Goal: Task Accomplishment & Management: Use online tool/utility

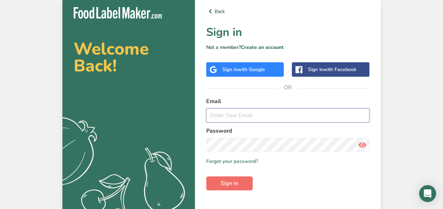
type input "[EMAIL_ADDRESS][DOMAIN_NAME]"
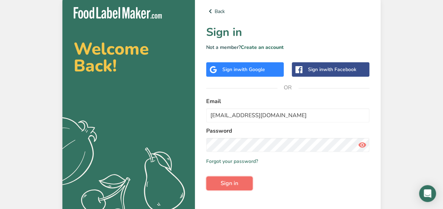
click at [231, 183] on span "Sign in" at bounding box center [229, 183] width 18 height 8
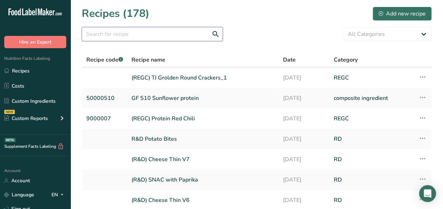
click at [119, 35] on input "text" at bounding box center [152, 34] width 141 height 14
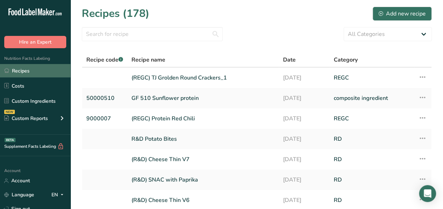
click at [25, 69] on link "Recipes" at bounding box center [35, 70] width 70 height 13
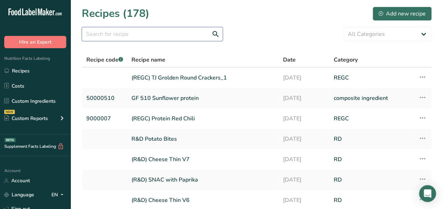
click at [108, 35] on input "text" at bounding box center [152, 34] width 141 height 14
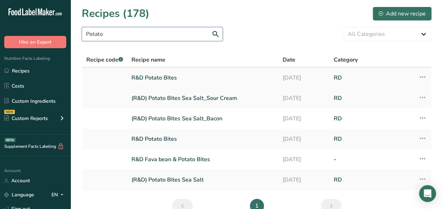
type input "Potato"
click at [152, 79] on link "R&D Potato Bites" at bounding box center [202, 77] width 143 height 15
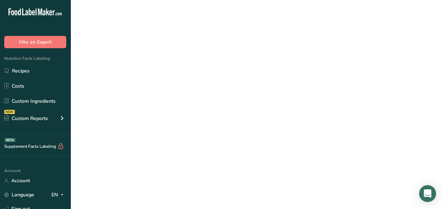
click at [152, 79] on link "R&D Potato Bites" at bounding box center [202, 77] width 143 height 15
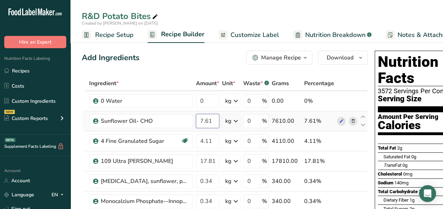
click at [212, 122] on input "7.61" at bounding box center [207, 121] width 23 height 14
type input "7.72"
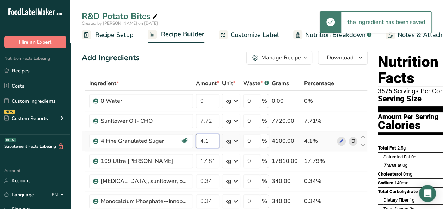
type input "4"
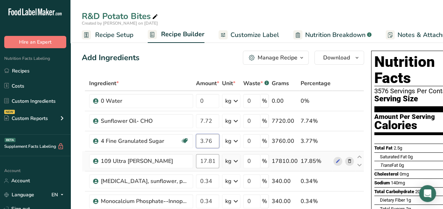
type input "3.76"
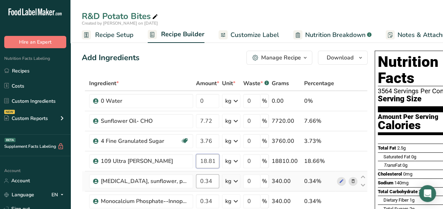
type input "18.81"
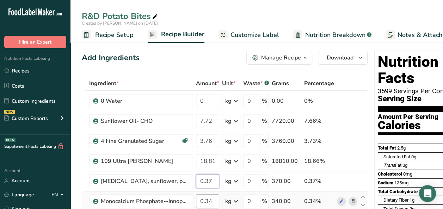
type input "0.37"
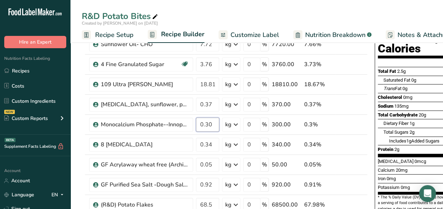
scroll to position [83, 0]
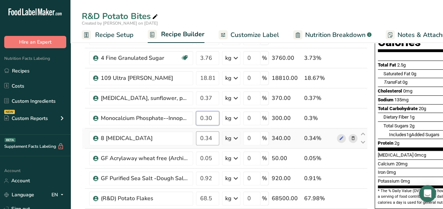
type input "0.30"
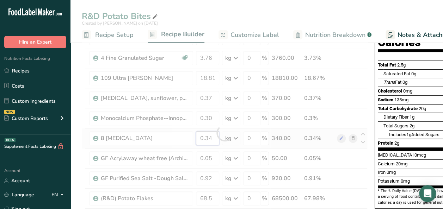
click at [211, 138] on div "Ingredient * Amount * Unit * Waste * .a-a{fill:#347362;}.b-a{fill:#fff;} Grams …" at bounding box center [225, 133] width 286 height 280
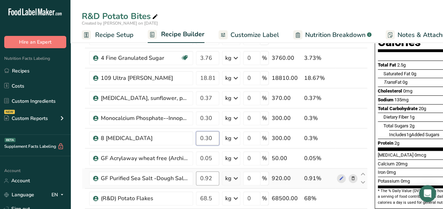
type input "0.30"
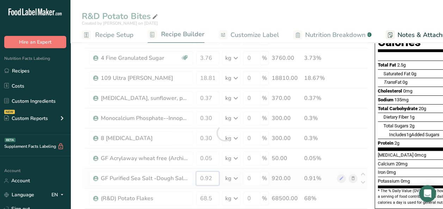
click at [213, 180] on div "Ingredient * Amount * Unit * Waste * .a-a{fill:#347362;}.b-a{fill:#fff;} Grams …" at bounding box center [225, 133] width 286 height 280
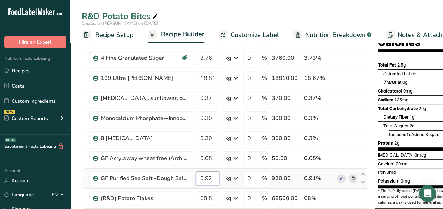
click at [213, 180] on input "0.92" at bounding box center [207, 178] width 23 height 14
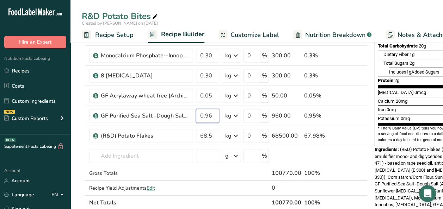
scroll to position [146, 0]
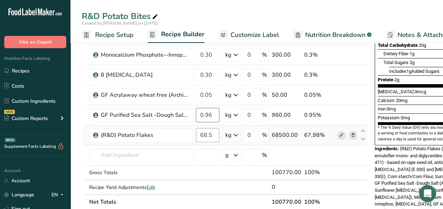
type input "0.96"
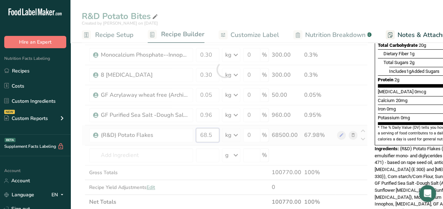
click at [212, 134] on div "Ingredient * Amount * Unit * Waste * .a-a{fill:#347362;}.b-a{fill:#fff;} Grams …" at bounding box center [225, 70] width 286 height 280
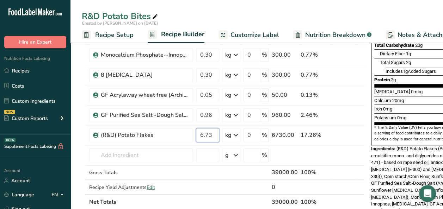
type input "6.73"
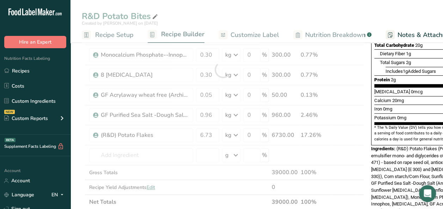
click at [412, 113] on div "Potassium 0mg 0%" at bounding box center [424, 117] width 101 height 9
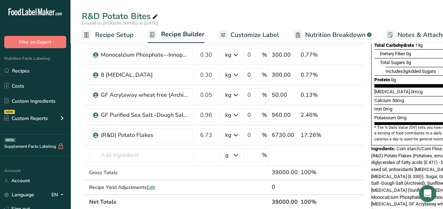
click at [250, 37] on span "Customize Label" at bounding box center [254, 35] width 49 height 10
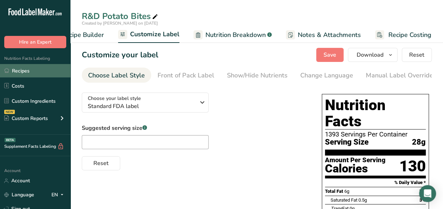
click at [34, 73] on link "Recipes" at bounding box center [35, 70] width 70 height 13
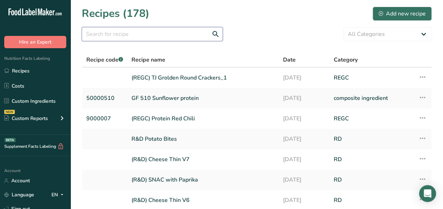
click at [106, 38] on input "text" at bounding box center [152, 34] width 141 height 14
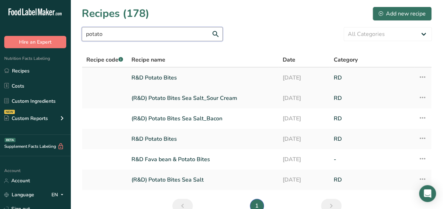
type input "potato"
click at [148, 77] on link "R&D Potato Bites" at bounding box center [202, 77] width 143 height 15
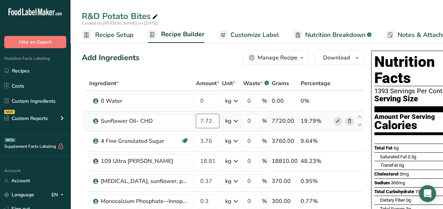
click at [212, 121] on input "7.72" at bounding box center [207, 121] width 23 height 14
type input "7"
type input "8.70"
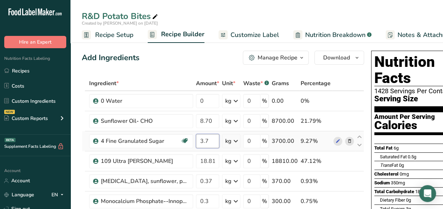
type input "3"
type input "4.05"
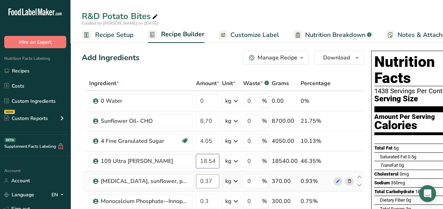
type input "18.54"
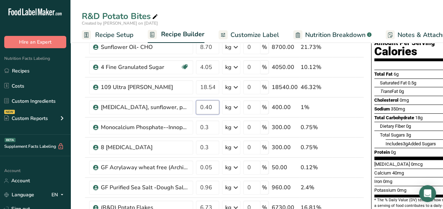
scroll to position [78, 0]
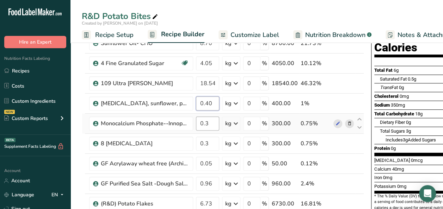
type input "0.40"
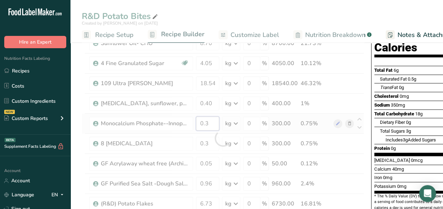
click at [211, 121] on div "Ingredient * Amount * Unit * Waste * .a-a{fill:#347362;}.b-a{fill:#fff;} Grams …" at bounding box center [223, 138] width 282 height 280
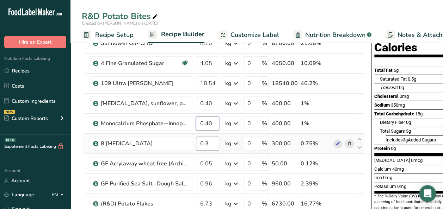
type input "0.40"
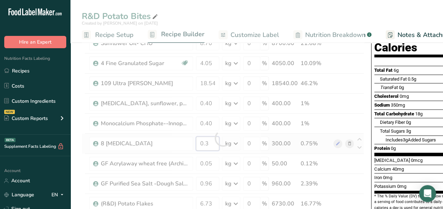
click at [211, 143] on div "Ingredient * Amount * Unit * Waste * .a-a{fill:#347362;}.b-a{fill:#fff;} Grams …" at bounding box center [223, 138] width 282 height 280
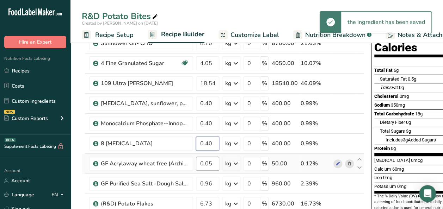
type input "0.40"
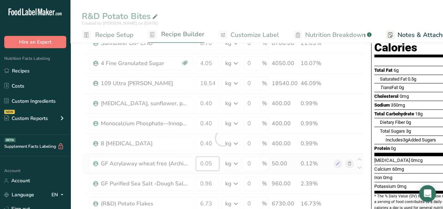
click at [213, 162] on div "Ingredient * Amount * Unit * Waste * .a-a{fill:#347362;}.b-a{fill:#fff;} Grams …" at bounding box center [223, 138] width 282 height 280
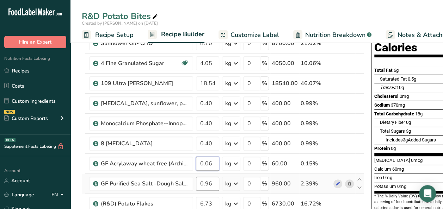
type input "0.06"
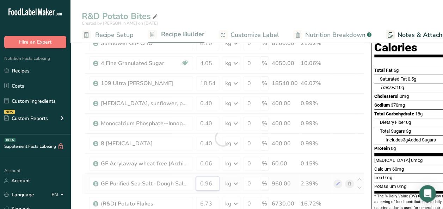
click at [213, 180] on div "Ingredient * Amount * Unit * Waste * .a-a{fill:#347362;}.b-a{fill:#fff;} Grams …" at bounding box center [223, 138] width 282 height 280
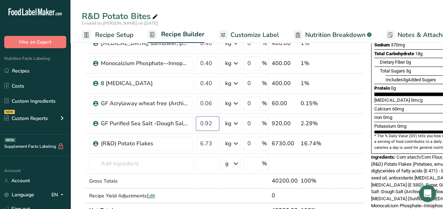
scroll to position [137, 0]
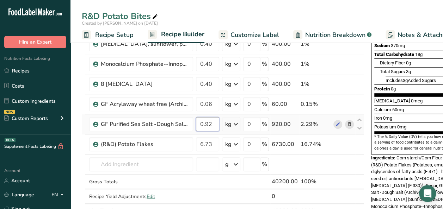
click at [214, 123] on input "0.92" at bounding box center [207, 124] width 23 height 14
type input "0.92"
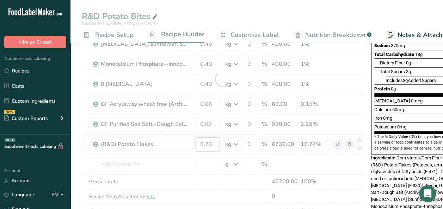
click at [213, 143] on div "Ingredient * Amount * Unit * Waste * .a-a{fill:#347362;}.b-a{fill:#fff;} Grams …" at bounding box center [223, 79] width 282 height 280
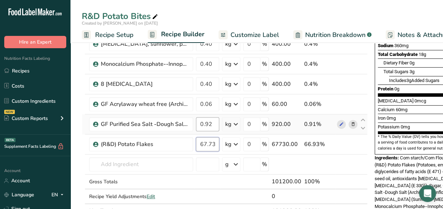
type input "67.73"
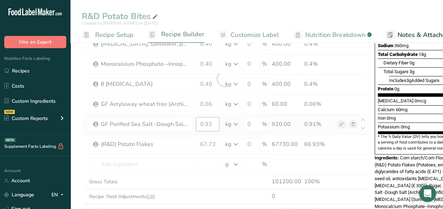
click at [212, 120] on div "Ingredient * Amount * Unit * Waste * .a-a{fill:#347362;}.b-a{fill:#fff;} Grams …" at bounding box center [225, 79] width 286 height 280
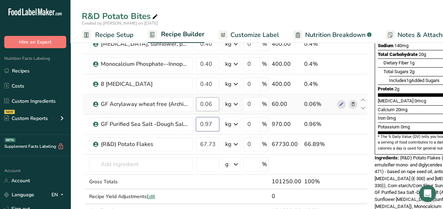
type input "0.97"
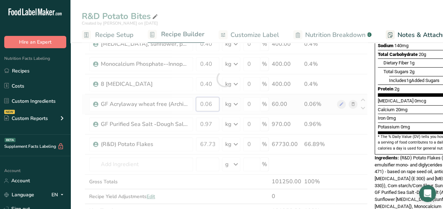
click at [212, 103] on div "Ingredient * Amount * Unit * Waste * .a-a{fill:#347362;}.b-a{fill:#fff;} Grams …" at bounding box center [225, 79] width 286 height 280
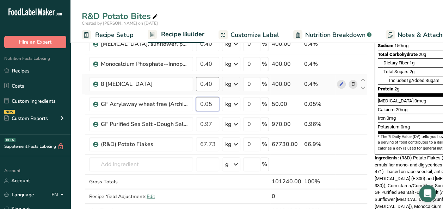
type input "0.05"
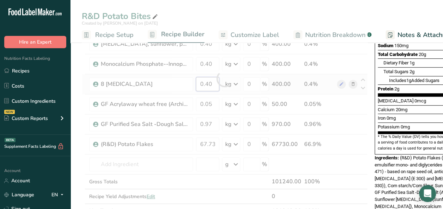
click at [213, 81] on div "Ingredient * Amount * Unit * Waste * .a-a{fill:#347362;}.b-a{fill:#fff;} Grams …" at bounding box center [225, 79] width 286 height 280
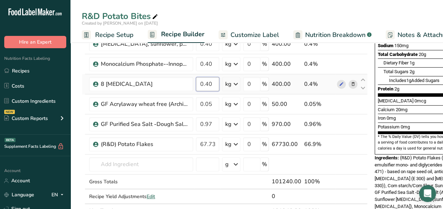
click at [213, 81] on input "0.40" at bounding box center [207, 84] width 23 height 14
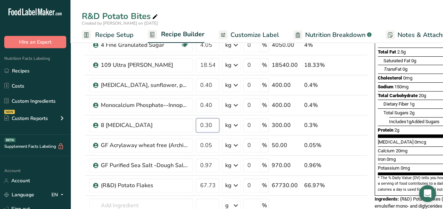
scroll to position [92, 0]
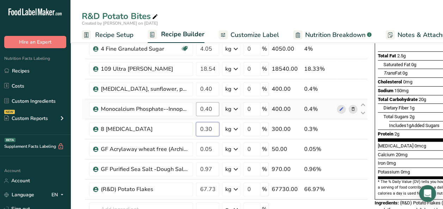
type input "0.30"
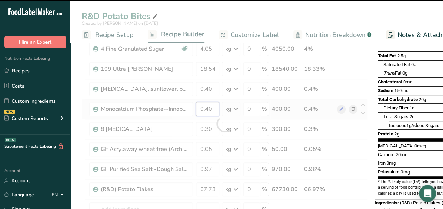
click at [212, 110] on div "Ingredient * Amount * Unit * Waste * .a-a{fill:#347362;}.b-a{fill:#fff;} Grams …" at bounding box center [225, 124] width 286 height 280
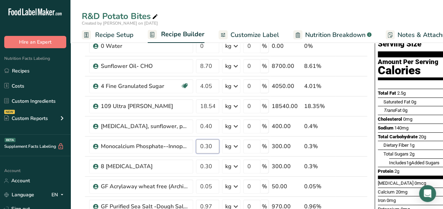
scroll to position [54, 0]
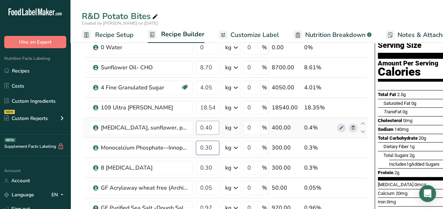
type input "0.30"
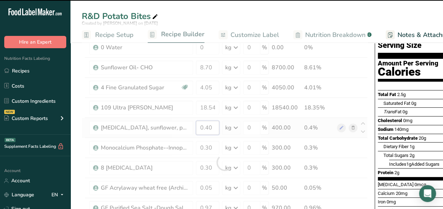
click at [213, 129] on div "Ingredient * Amount * Unit * Waste * .a-a{fill:#347362;}.b-a{fill:#fff;} Grams …" at bounding box center [225, 163] width 286 height 280
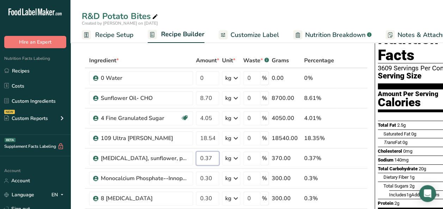
scroll to position [21, 0]
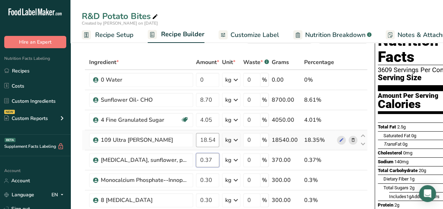
type input "0.37"
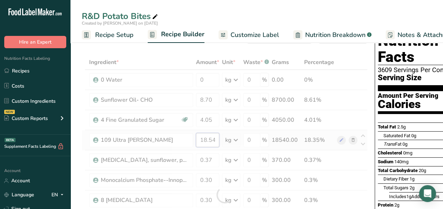
click at [214, 140] on div "Ingredient * Amount * Unit * Waste * .a-a{fill:#347362;}.b-a{fill:#fff;} Grams …" at bounding box center [225, 195] width 286 height 280
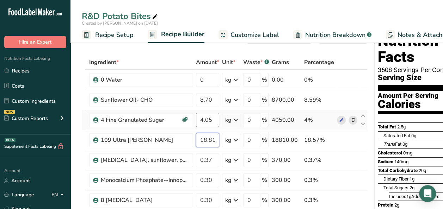
type input "18.81"
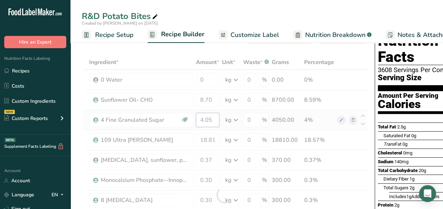
click at [212, 118] on div "Ingredient * Amount * Unit * Waste * .a-a{fill:#347362;}.b-a{fill:#fff;} Grams …" at bounding box center [225, 195] width 286 height 280
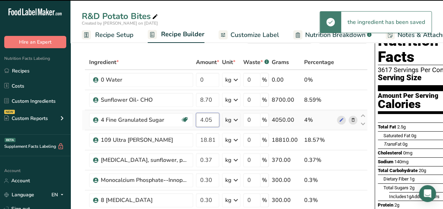
type input "4"
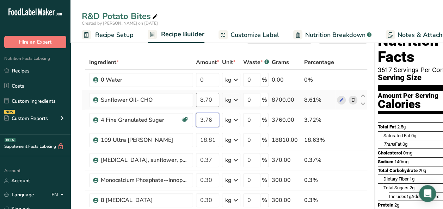
type input "3.76"
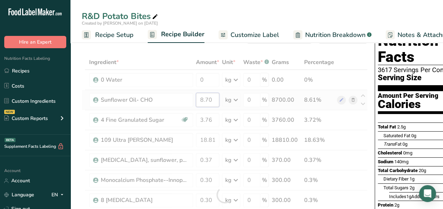
click at [214, 99] on div "Ingredient * Amount * Unit * Waste * .a-a{fill:#347362;}.b-a{fill:#fff;} Grams …" at bounding box center [225, 195] width 286 height 280
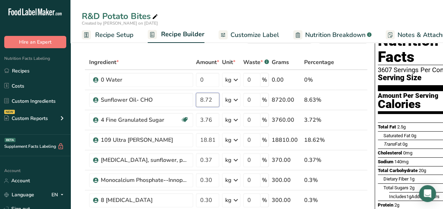
type input "8.72"
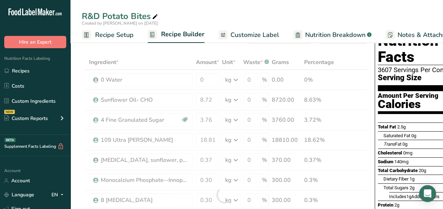
click at [263, 32] on span "Customize Label" at bounding box center [254, 35] width 49 height 10
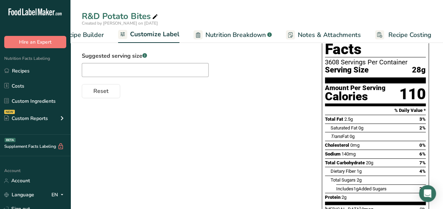
scroll to position [76, 0]
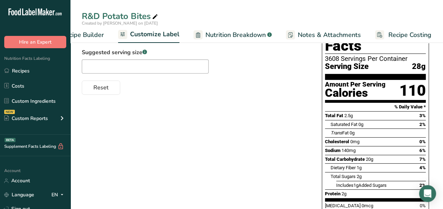
click at [142, 35] on span "Customize Label" at bounding box center [154, 35] width 49 height 10
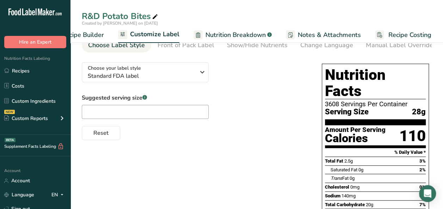
scroll to position [8, 0]
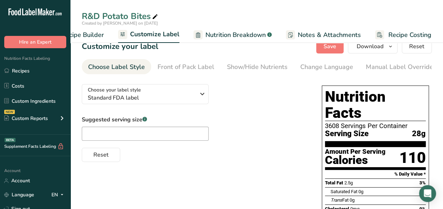
click at [89, 33] on span "Recipe Builder" at bounding box center [83, 35] width 42 height 10
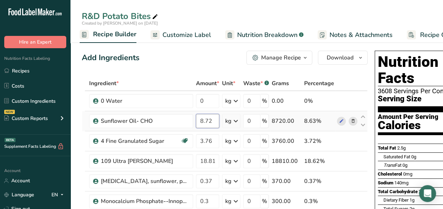
click at [212, 121] on input "8.72" at bounding box center [207, 121] width 23 height 14
type input "8.65"
type input "3.56"
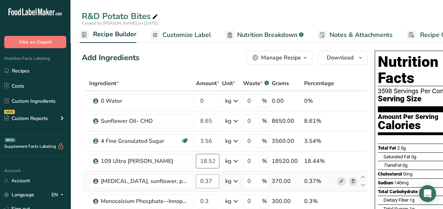
type input "18.52"
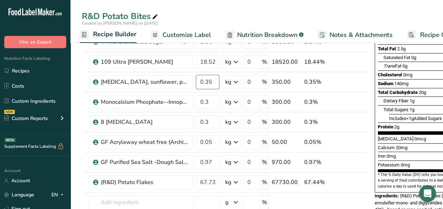
scroll to position [104, 0]
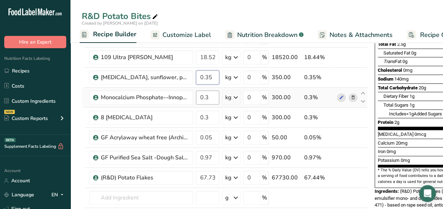
type input "0.35"
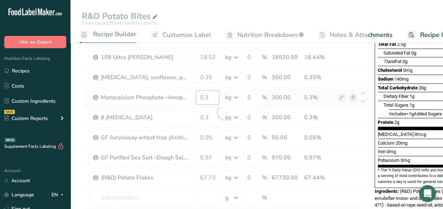
click at [210, 98] on div "Ingredient * Amount * Unit * Waste * .a-a{fill:#347362;}.b-a{fill:#fff;} Grams …" at bounding box center [225, 112] width 286 height 280
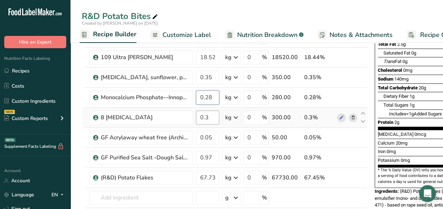
type input "0.28"
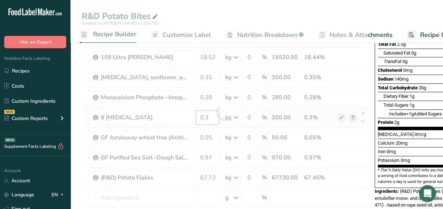
click at [211, 119] on div "Ingredient * Amount * Unit * Waste * .a-a{fill:#347362;}.b-a{fill:#fff;} Grams …" at bounding box center [225, 112] width 286 height 280
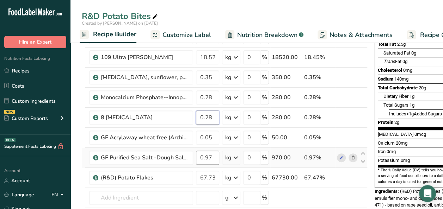
type input "0.28"
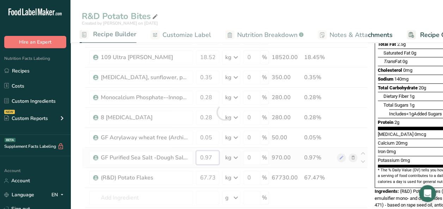
click at [214, 158] on div "Ingredient * Amount * Unit * Waste * .a-a{fill:#347362;}.b-a{fill:#fff;} Grams …" at bounding box center [225, 112] width 286 height 280
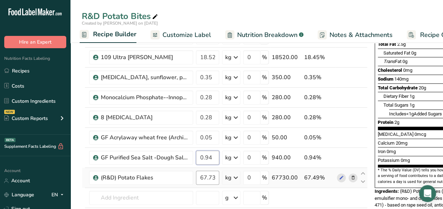
type input "0.94"
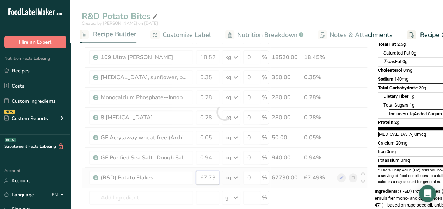
click at [215, 176] on div "Ingredient * Amount * Unit * Waste * .a-a{fill:#347362;}.b-a{fill:#fff;} Grams …" at bounding box center [225, 112] width 286 height 280
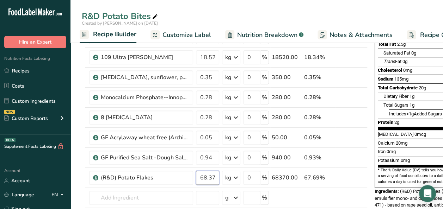
type input "68.37"
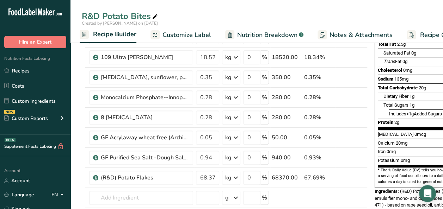
click at [185, 36] on span "Customize Label" at bounding box center [186, 35] width 49 height 10
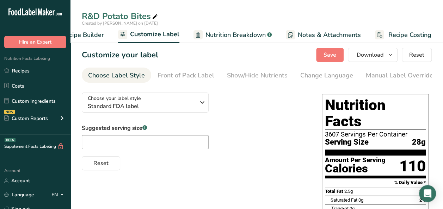
click at [95, 36] on span "Recipe Builder" at bounding box center [83, 35] width 42 height 10
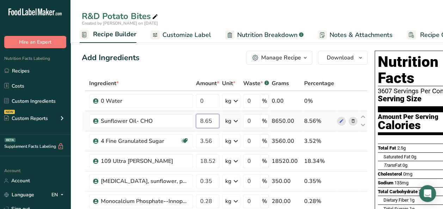
click at [214, 121] on input "8.65" at bounding box center [207, 121] width 23 height 14
type input "8"
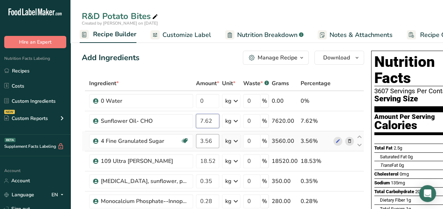
type input "7.62"
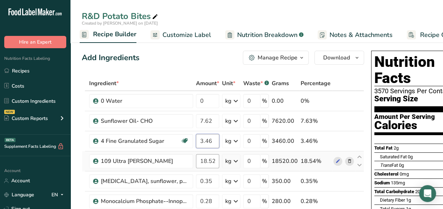
type input "3.46"
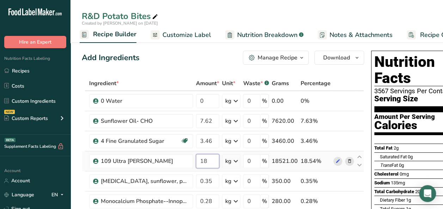
type input "1"
type input "17.79"
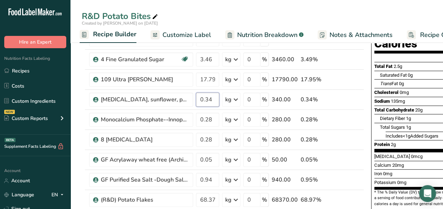
scroll to position [84, 0]
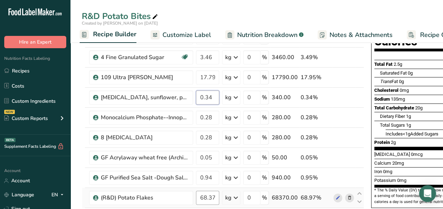
type input "0.34"
click at [215, 196] on div "Ingredient * Amount * Unit * Waste * .a-a{fill:#347362;}.b-a{fill:#fff;} Grams …" at bounding box center [223, 132] width 282 height 280
type input "69.10"
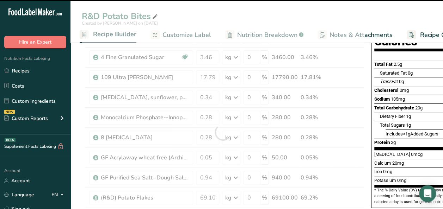
click at [402, 96] on div "Sodium 135mg" at bounding box center [389, 99] width 31 height 7
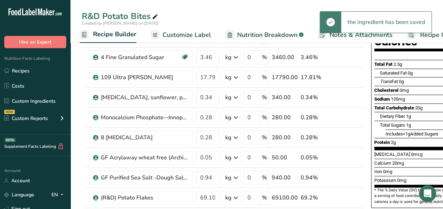
click at [199, 35] on span "Customize Label" at bounding box center [186, 35] width 49 height 10
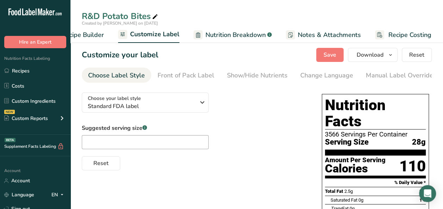
click at [92, 34] on span "Recipe Builder" at bounding box center [83, 35] width 42 height 10
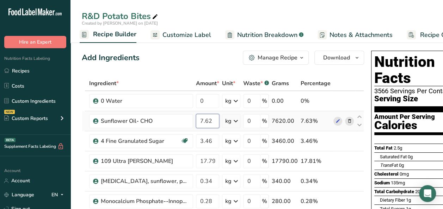
click at [212, 120] on input "7.62" at bounding box center [207, 121] width 23 height 14
type input "7.61"
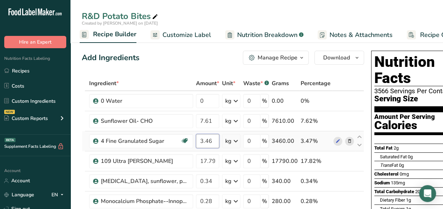
click at [213, 139] on input "3.46" at bounding box center [207, 141] width 23 height 14
type input "3"
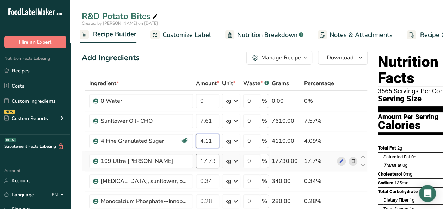
type input "4.11"
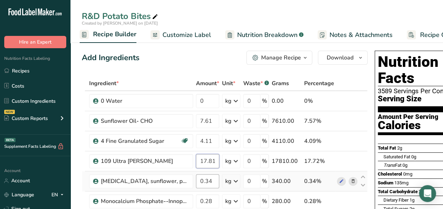
type input "17.81"
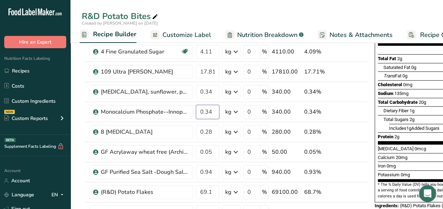
scroll to position [93, 0]
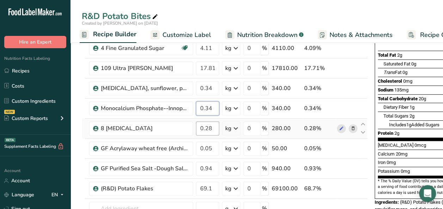
type input "0.34"
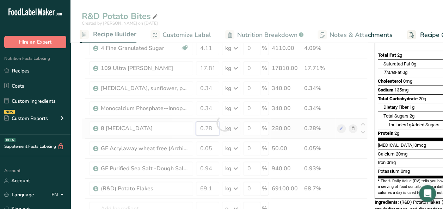
click at [213, 125] on div "Ingredient * Amount * Unit * Waste * .a-a{fill:#347362;}.b-a{fill:#fff;} Grams …" at bounding box center [225, 123] width 286 height 280
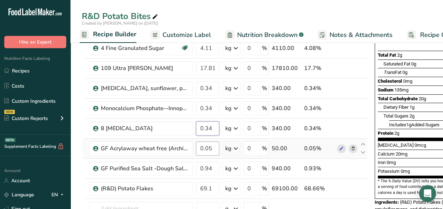
type input "0.34"
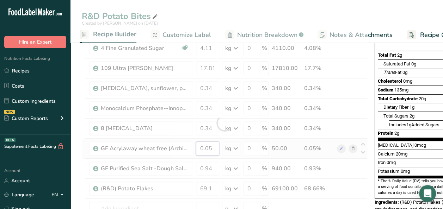
click at [214, 149] on div "Ingredient * Amount * Unit * Waste * .a-a{fill:#347362;}.b-a{fill:#fff;} Grams …" at bounding box center [225, 123] width 286 height 280
click at [213, 187] on div "Ingredient * Amount * Unit * Waste * .a-a{fill:#347362;}.b-a{fill:#fff;} Grams …" at bounding box center [225, 123] width 286 height 280
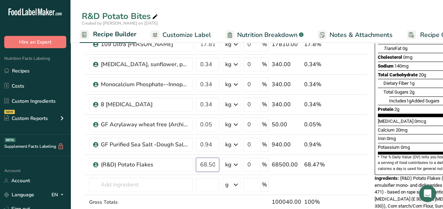
scroll to position [120, 0]
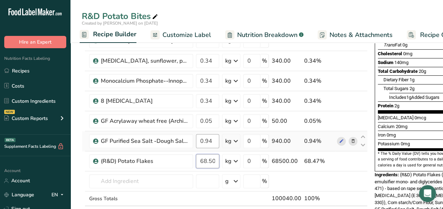
type input "68.50"
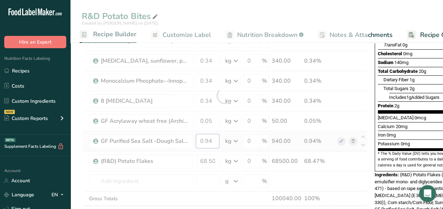
click at [213, 140] on div "Ingredient * Amount * Unit * Waste * .a-a{fill:#347362;}.b-a{fill:#fff;} Grams …" at bounding box center [225, 96] width 286 height 280
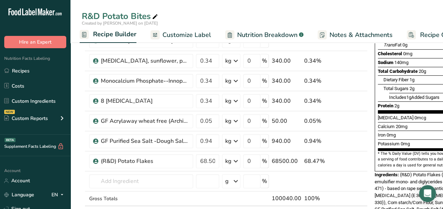
click at [421, 122] on div "Calcium 20mg 2%" at bounding box center [427, 126] width 101 height 9
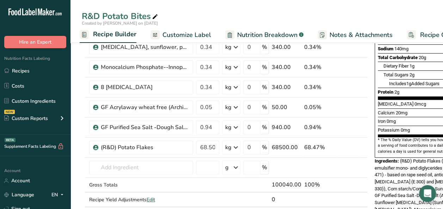
scroll to position [133, 0]
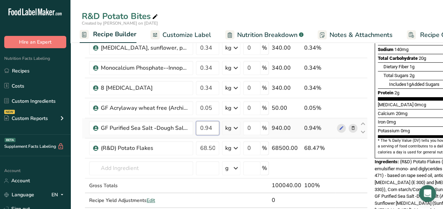
click at [212, 125] on input "0.94" at bounding box center [207, 128] width 23 height 14
type input "0.92"
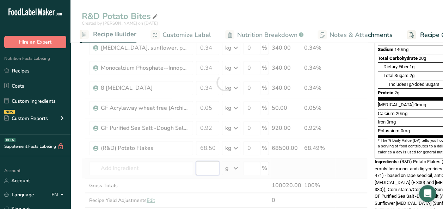
click at [212, 168] on div "Ingredient * Amount * Unit * Waste * .a-a{fill:#347362;}.b-a{fill:#fff;} Grams …" at bounding box center [225, 83] width 286 height 280
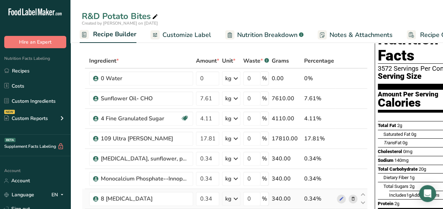
scroll to position [22, 0]
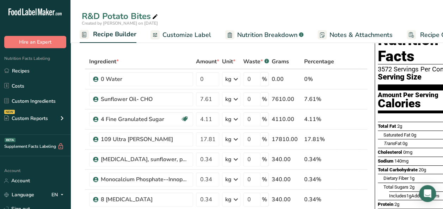
type input "0.000003"
click at [195, 37] on span "Customize Label" at bounding box center [186, 35] width 49 height 10
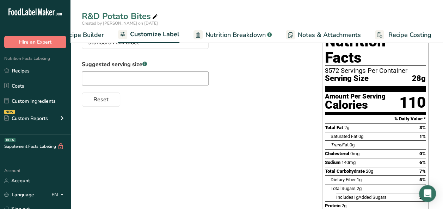
scroll to position [67, 0]
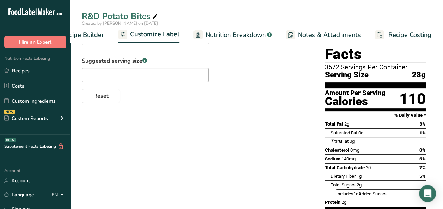
click at [231, 33] on span "Nutrition Breakdown" at bounding box center [235, 35] width 60 height 10
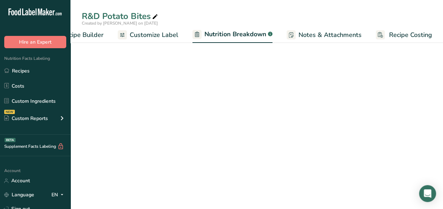
select select "Calories"
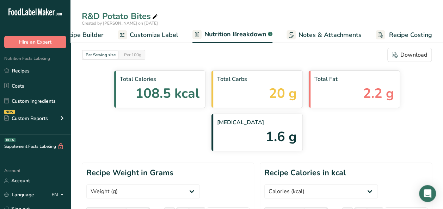
click at [93, 33] on span "Recipe Builder" at bounding box center [82, 35] width 42 height 10
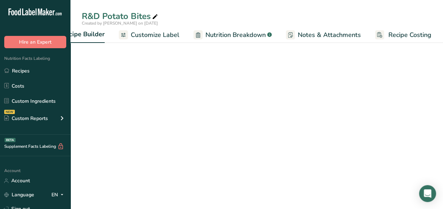
scroll to position [0, 68]
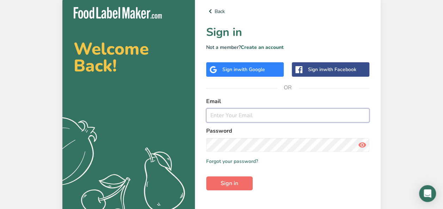
type input "[EMAIL_ADDRESS][DOMAIN_NAME]"
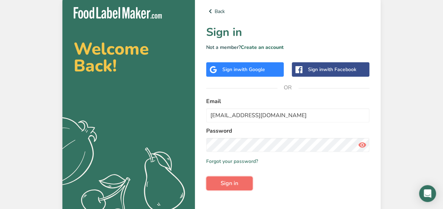
click at [230, 182] on span "Sign in" at bounding box center [229, 183] width 18 height 8
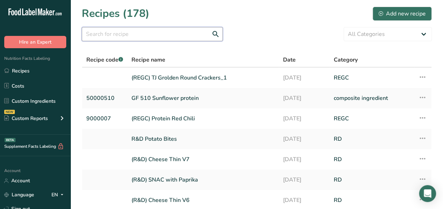
click at [130, 33] on input "text" at bounding box center [152, 34] width 141 height 14
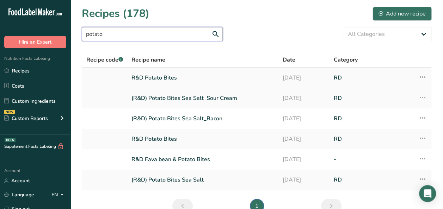
type input "potato"
click at [149, 78] on link "R&D Potato Bites" at bounding box center [202, 77] width 143 height 15
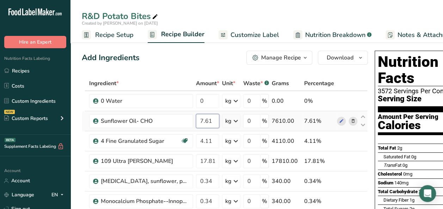
click at [213, 123] on input "7.61" at bounding box center [207, 121] width 23 height 14
type input "7.82"
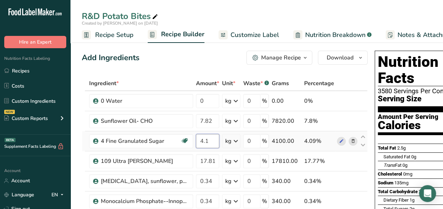
type input "4"
type input "3.93"
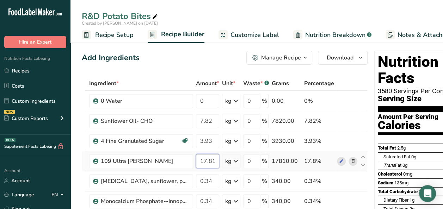
type input "19.33"
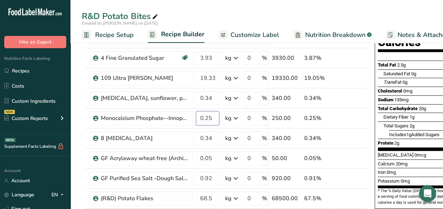
scroll to position [82, 0]
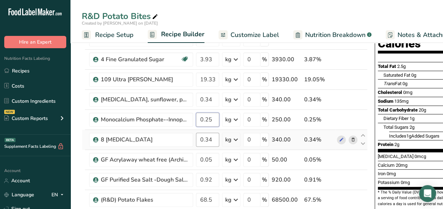
type input "0.25"
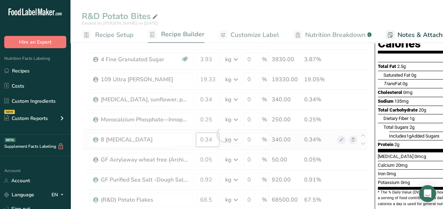
click at [213, 140] on div "Ingredient * Amount * Unit * Waste * .a-a{fill:#347362;}.b-a{fill:#fff;} Grams …" at bounding box center [225, 134] width 286 height 280
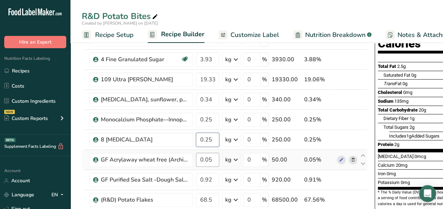
type input "0.25"
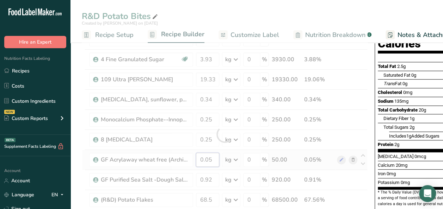
click at [213, 160] on div "Ingredient * Amount * Unit * Waste * .a-a{fill:#347362;}.b-a{fill:#fff;} Grams …" at bounding box center [225, 134] width 286 height 280
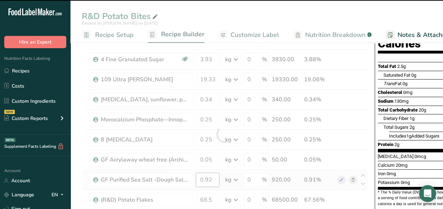
click at [212, 179] on div "Ingredient * Amount * Unit * Waste * .a-a{fill:#347362;}.b-a{fill:#fff;} Grams …" at bounding box center [225, 134] width 286 height 280
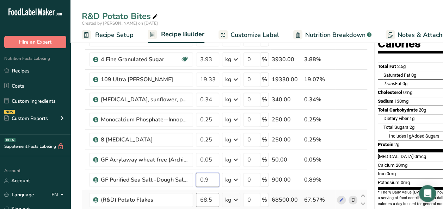
type input "0.9"
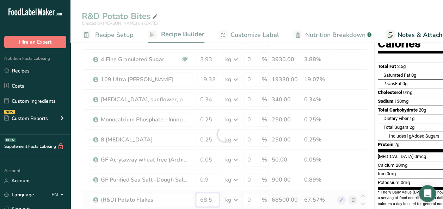
click at [212, 201] on div "Ingredient * Amount * Unit * Waste * .a-a{fill:#347362;}.b-a{fill:#fff;} Grams …" at bounding box center [225, 134] width 286 height 280
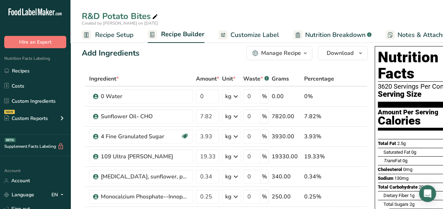
scroll to position [0, 0]
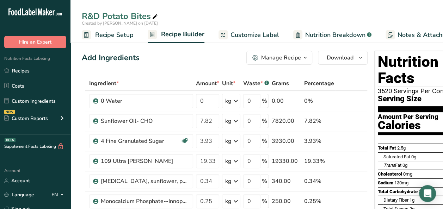
type input "67.15"
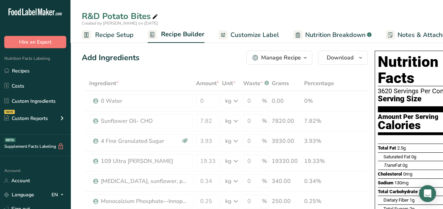
click at [249, 34] on span "Customize Label" at bounding box center [254, 35] width 49 height 10
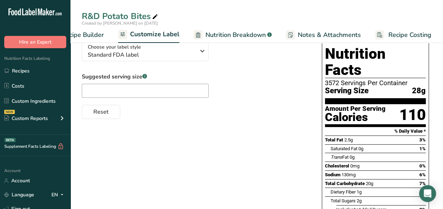
scroll to position [47, 0]
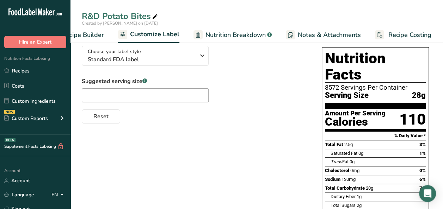
click at [91, 35] on span "Recipe Builder" at bounding box center [83, 35] width 42 height 10
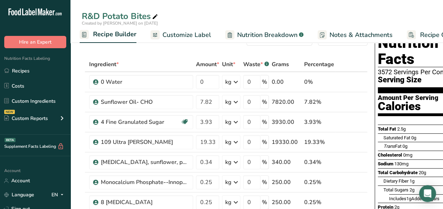
scroll to position [21, 0]
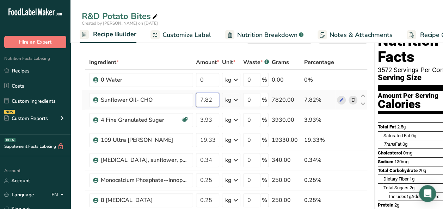
click at [212, 98] on input "7.82" at bounding box center [207, 100] width 23 height 14
type input "7.82"
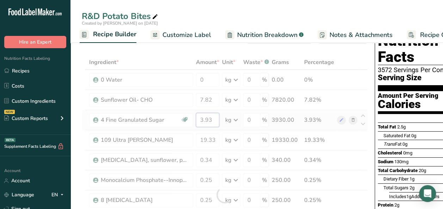
click at [213, 121] on div "Ingredient * Amount * Unit * Waste * .a-a{fill:#347362;}.b-a{fill:#fff;} Grams …" at bounding box center [225, 195] width 286 height 280
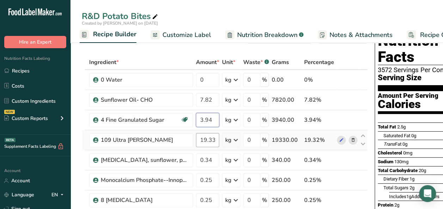
type input "3.94"
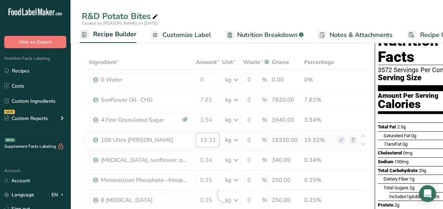
click at [215, 141] on div "Ingredient * Amount * Unit * Waste * .a-a{fill:#347362;}.b-a{fill:#fff;} Grams …" at bounding box center [225, 195] width 286 height 280
click at [213, 158] on div "Ingredient * Amount * Unit * Waste * .a-a{fill:#347362;}.b-a{fill:#fff;} Grams …" at bounding box center [225, 195] width 286 height 280
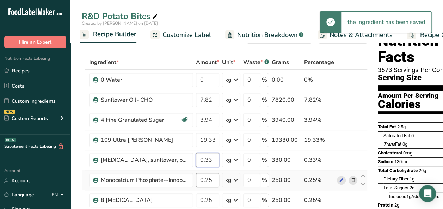
type input "0.33"
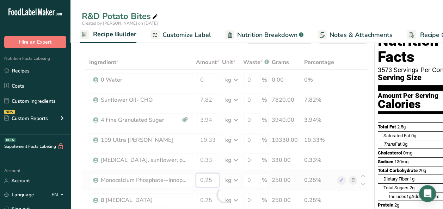
click at [213, 178] on div "Ingredient * Amount * Unit * Waste * .a-a{fill:#347362;}.b-a{fill:#fff;} Grams …" at bounding box center [225, 195] width 286 height 280
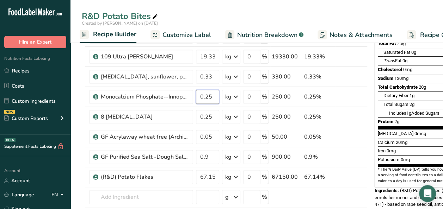
scroll to position [108, 0]
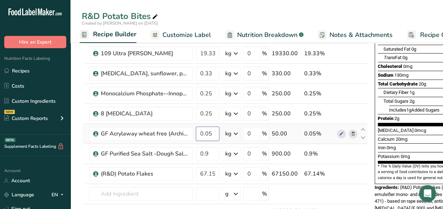
click at [214, 134] on div "Ingredient * Amount * Unit * Waste * .a-a{fill:#347362;}.b-a{fill:#fff;} Grams …" at bounding box center [225, 108] width 286 height 280
type input "0.06"
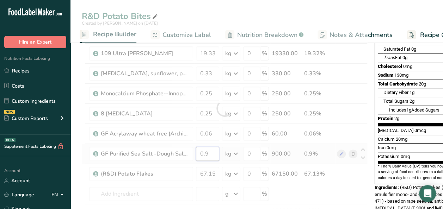
click at [213, 152] on div "Ingredient * Amount * Unit * Waste * .a-a{fill:#347362;}.b-a{fill:#fff;} Grams …" at bounding box center [225, 108] width 286 height 280
click at [215, 173] on div "Ingredient * Amount * Unit * Waste * .a-a{fill:#347362;}.b-a{fill:#fff;} Grams …" at bounding box center [225, 108] width 286 height 280
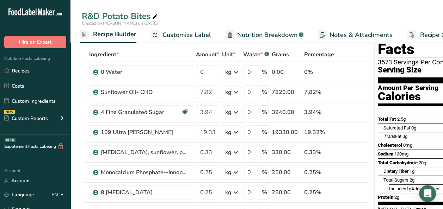
scroll to position [18, 0]
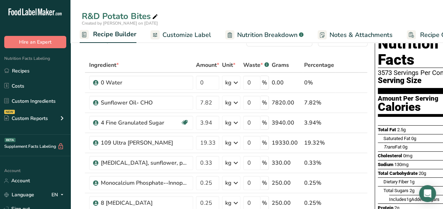
click at [190, 34] on span "Customize Label" at bounding box center [186, 35] width 49 height 10
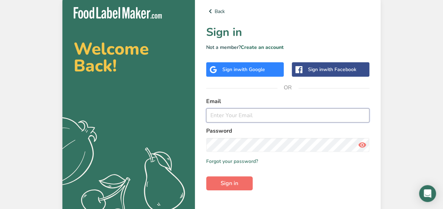
type input "[EMAIL_ADDRESS][DOMAIN_NAME]"
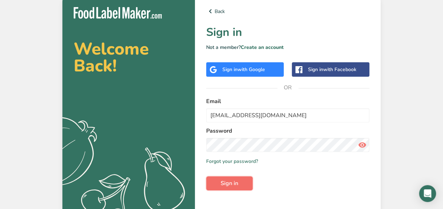
click at [239, 187] on button "Sign in" at bounding box center [229, 183] width 46 height 14
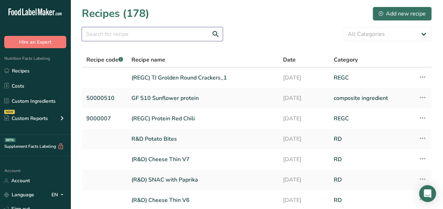
click at [144, 35] on input "text" at bounding box center [152, 34] width 141 height 14
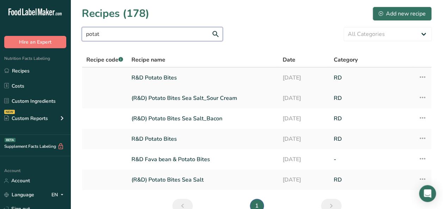
type input "potat"
click at [176, 77] on link "R&D Potato Bites" at bounding box center [202, 77] width 143 height 15
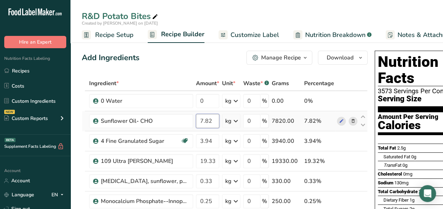
click at [212, 122] on input "7.82" at bounding box center [207, 121] width 23 height 14
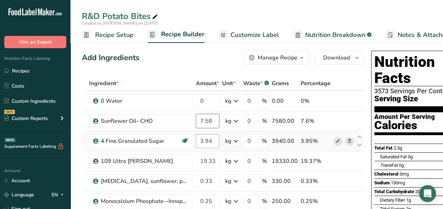
type input "7.58"
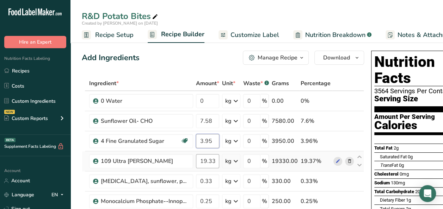
type input "3.95"
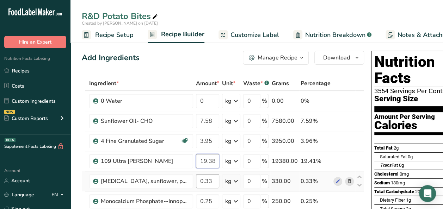
type input "19.38"
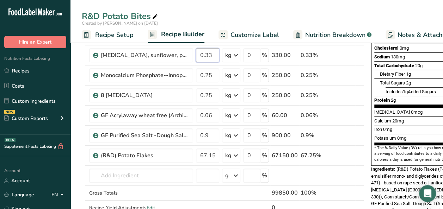
scroll to position [130, 0]
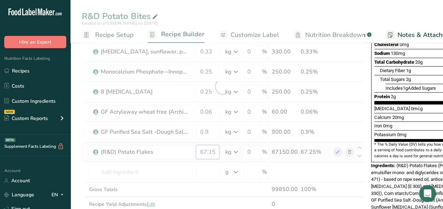
click at [213, 151] on div "Ingredient * Amount * Unit * Waste * .a-a{fill:#347362;}.b-a{fill:#fff;} Grams …" at bounding box center [223, 86] width 282 height 280
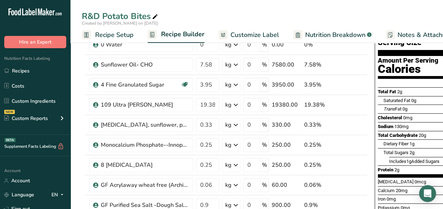
scroll to position [0, 0]
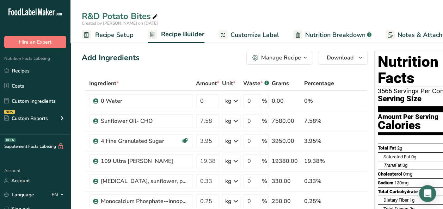
type input "67.32"
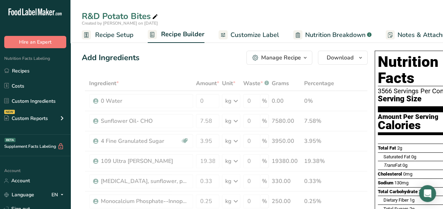
click at [255, 30] on link "Customize Label" at bounding box center [248, 35] width 61 height 16
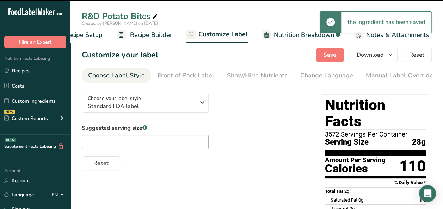
scroll to position [0, 99]
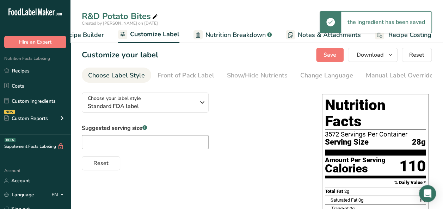
click at [163, 35] on span "Customize Label" at bounding box center [154, 35] width 49 height 10
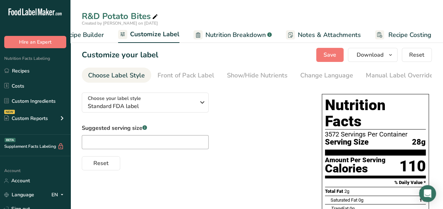
click at [163, 35] on span "Customize Label" at bounding box center [154, 35] width 49 height 10
click at [95, 36] on span "Recipe Builder" at bounding box center [83, 35] width 42 height 10
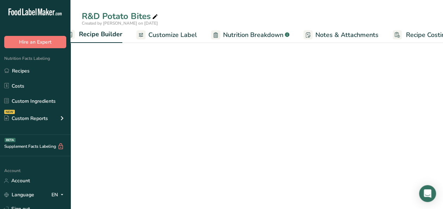
scroll to position [0, 68]
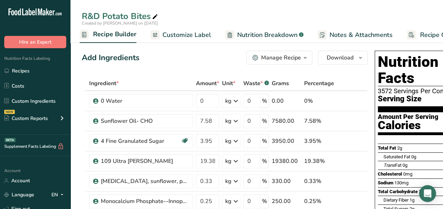
click at [178, 32] on span "Customize Label" at bounding box center [186, 35] width 49 height 10
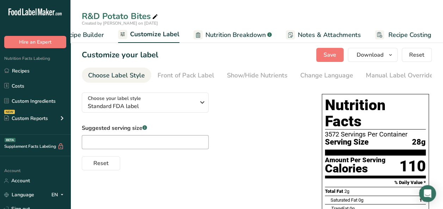
click at [92, 37] on span "Recipe Builder" at bounding box center [83, 35] width 42 height 10
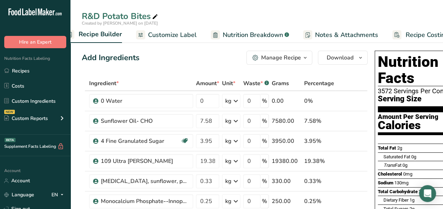
scroll to position [0, 68]
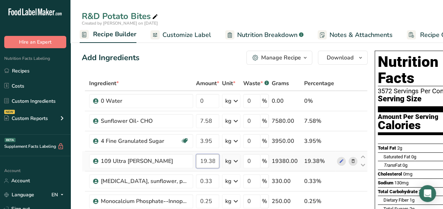
click at [215, 161] on input "19.38" at bounding box center [207, 161] width 23 height 14
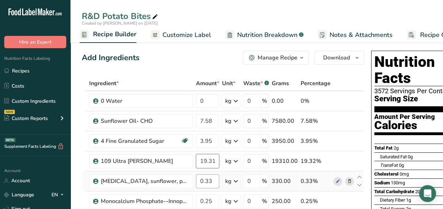
type input "19.31"
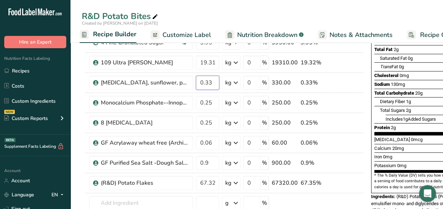
scroll to position [114, 0]
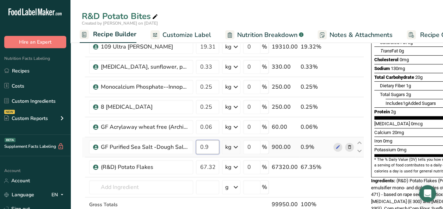
click at [211, 148] on div "Ingredient * Amount * Unit * Waste * .a-a{fill:#347362;}.b-a{fill:#fff;} Grams …" at bounding box center [223, 102] width 282 height 280
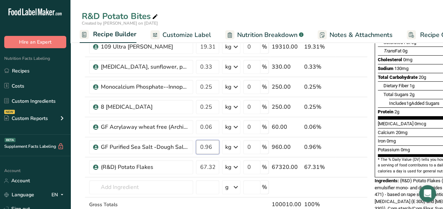
type input "0.96"
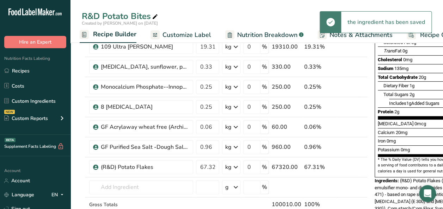
click at [196, 32] on span "Customize Label" at bounding box center [186, 35] width 49 height 10
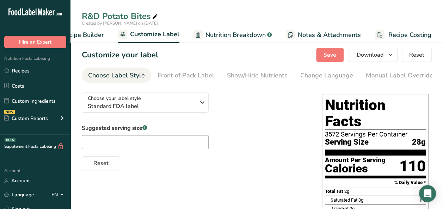
click at [196, 32] on icon at bounding box center [198, 34] width 4 height 5
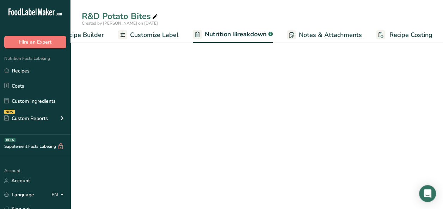
scroll to position [0, 100]
select select "Calories"
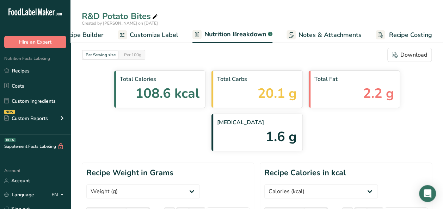
click at [130, 33] on span "Customize Label" at bounding box center [154, 35] width 49 height 10
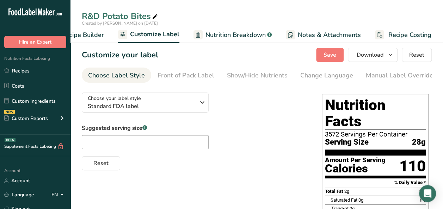
click at [254, 34] on span "Nutrition Breakdown" at bounding box center [235, 35] width 60 height 10
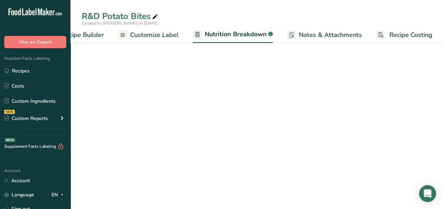
scroll to position [0, 100]
select select "Calories"
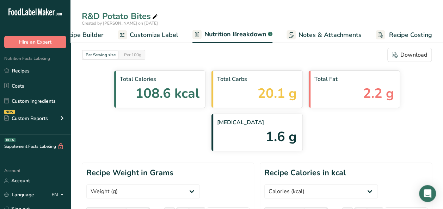
click at [159, 35] on span "Customize Label" at bounding box center [154, 35] width 49 height 10
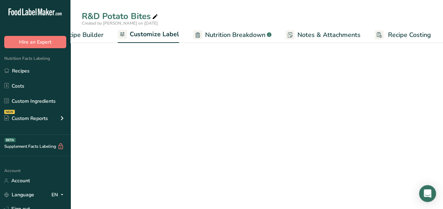
scroll to position [0, 99]
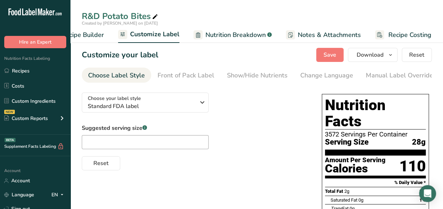
click at [87, 35] on span "Recipe Builder" at bounding box center [83, 35] width 42 height 10
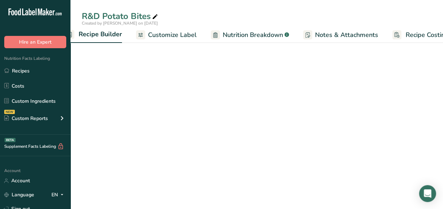
scroll to position [0, 68]
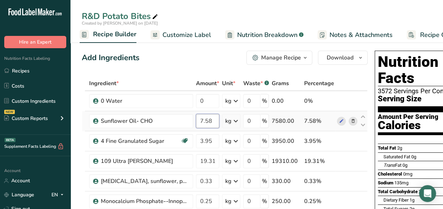
click at [213, 121] on input "7.58" at bounding box center [207, 121] width 23 height 14
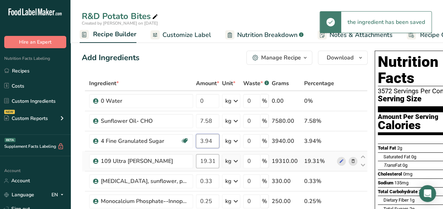
type input "3.94"
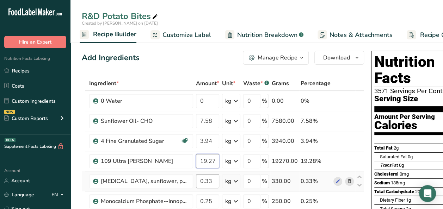
type input "19.27"
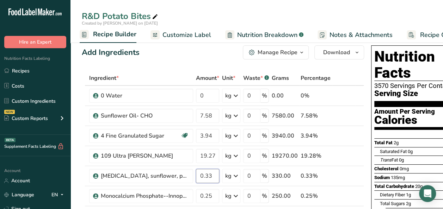
scroll to position [0, 0]
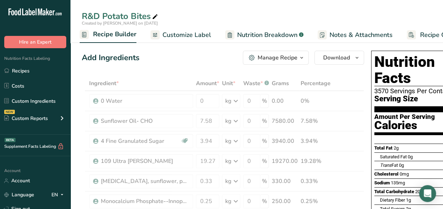
click at [191, 32] on span "Customize Label" at bounding box center [186, 35] width 49 height 10
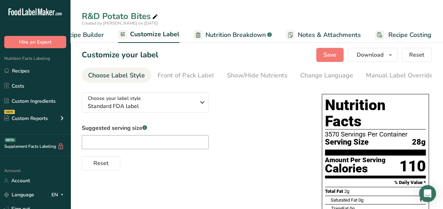
click at [85, 36] on span "Recipe Builder" at bounding box center [83, 35] width 42 height 10
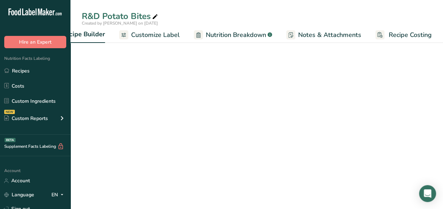
scroll to position [0, 68]
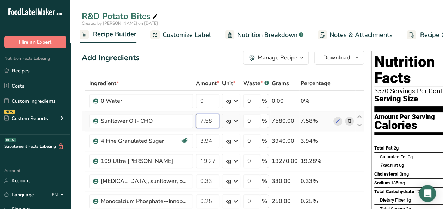
click at [212, 121] on input "7.58" at bounding box center [207, 121] width 23 height 14
type input "7.56"
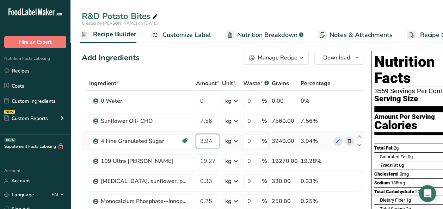
click at [212, 141] on input "3.94" at bounding box center [207, 141] width 23 height 14
type input "3.93"
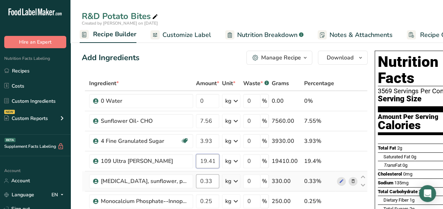
type input "19.41"
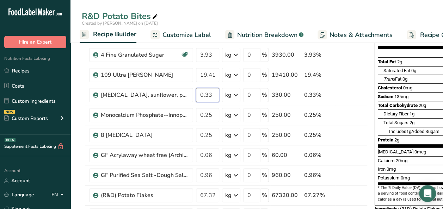
scroll to position [88, 0]
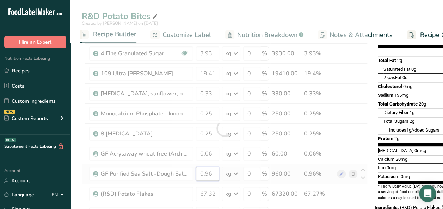
click at [212, 173] on div "Ingredient * Amount * Unit * Waste * .a-a{fill:#347362;}.b-a{fill:#fff;} Grams …" at bounding box center [225, 128] width 286 height 280
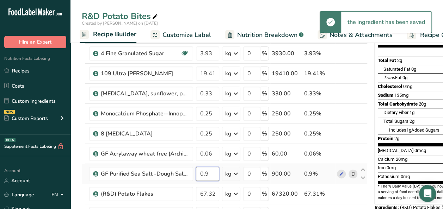
type input "0"
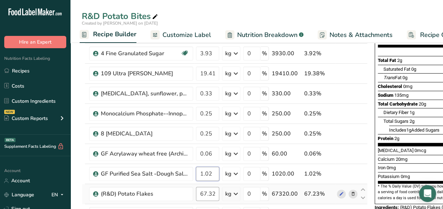
type input "1.02"
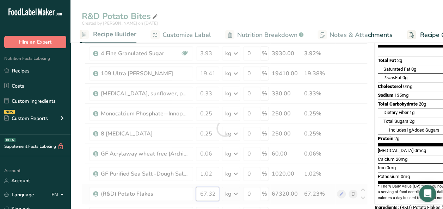
click at [214, 192] on div "Ingredient * Amount * Unit * Waste * .a-a{fill:#347362;}.b-a{fill:#fff;} Grams …" at bounding box center [225, 128] width 286 height 280
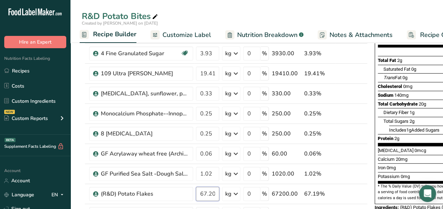
type input "67.20"
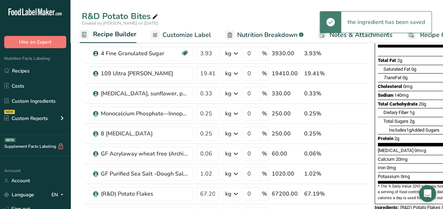
click at [183, 34] on span "Customize Label" at bounding box center [186, 35] width 49 height 10
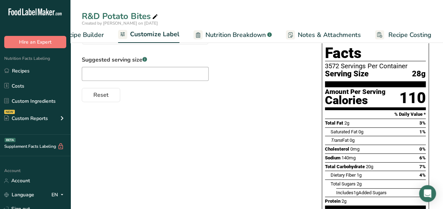
scroll to position [0, 99]
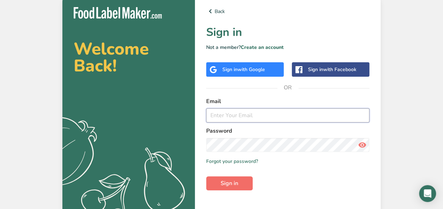
type input "[EMAIL_ADDRESS][DOMAIN_NAME]"
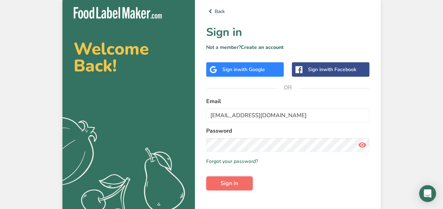
click at [233, 185] on span "Sign in" at bounding box center [229, 183] width 18 height 8
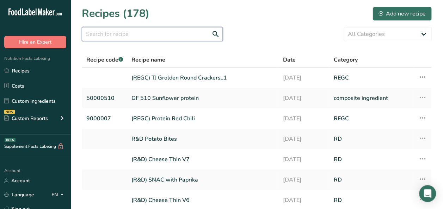
click at [109, 33] on input "text" at bounding box center [152, 34] width 141 height 14
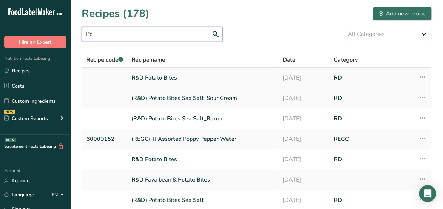
type input "Po"
click at [149, 78] on link "R&D Potato Bites" at bounding box center [202, 77] width 143 height 15
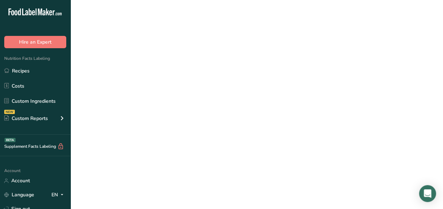
click at [149, 78] on link "R&D Potato Bites" at bounding box center [202, 77] width 143 height 15
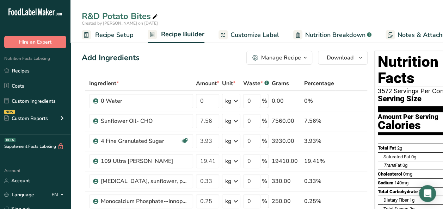
click at [253, 34] on span "Customize Label" at bounding box center [254, 35] width 49 height 10
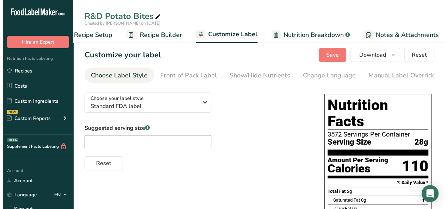
scroll to position [0, 99]
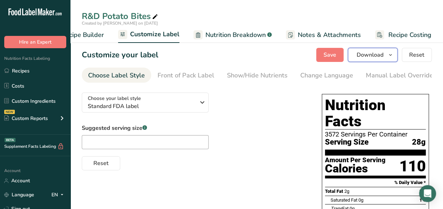
click at [388, 55] on icon "button" at bounding box center [390, 55] width 6 height 9
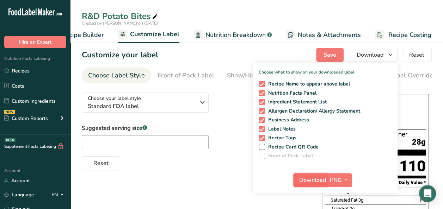
click at [322, 180] on span "Download" at bounding box center [312, 180] width 27 height 8
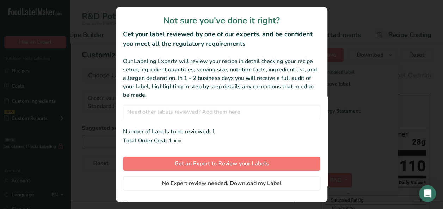
scroll to position [0, 94]
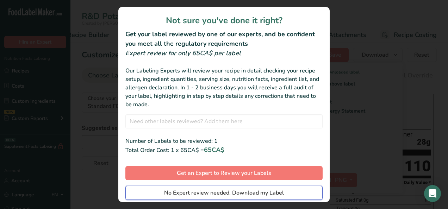
click at [222, 191] on span "No Expert review needed. Download my Label" at bounding box center [224, 193] width 120 height 8
